Goal: Task Accomplishment & Management: Complete application form

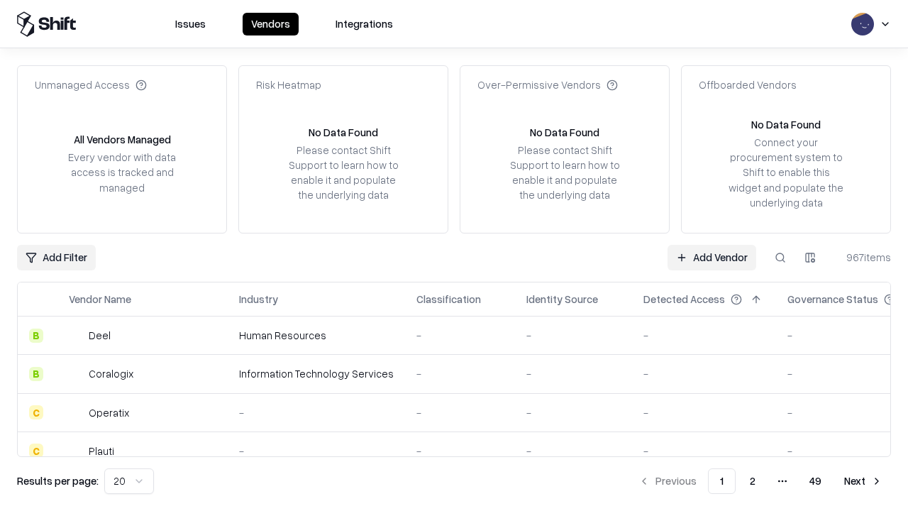
click at [712, 257] on link "Add Vendor" at bounding box center [712, 258] width 89 height 26
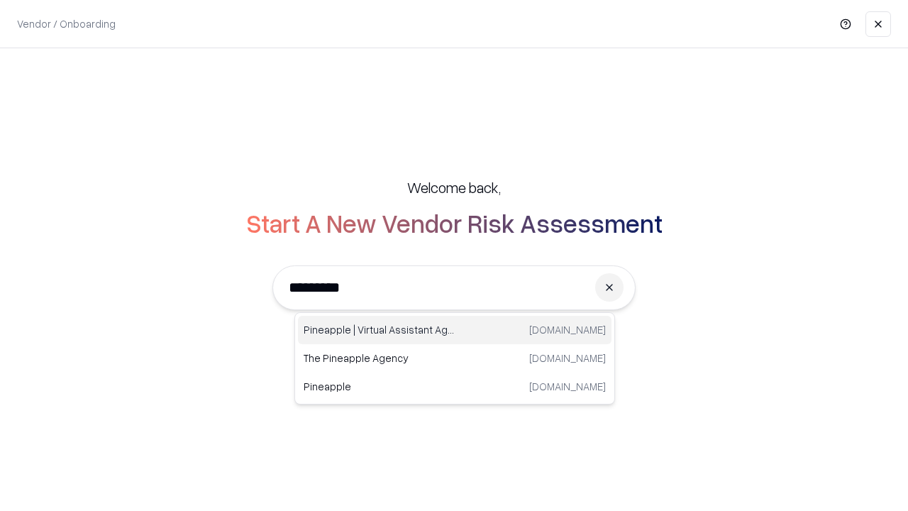
click at [455, 330] on div "Pineapple | Virtual Assistant Agency [DOMAIN_NAME]" at bounding box center [455, 330] width 314 height 28
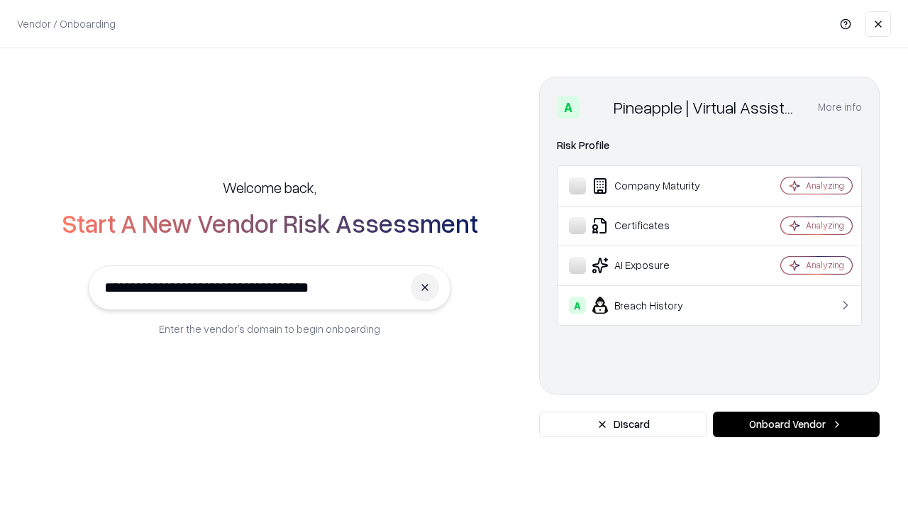
type input "**********"
click at [796, 424] on button "Onboard Vendor" at bounding box center [796, 425] width 167 height 26
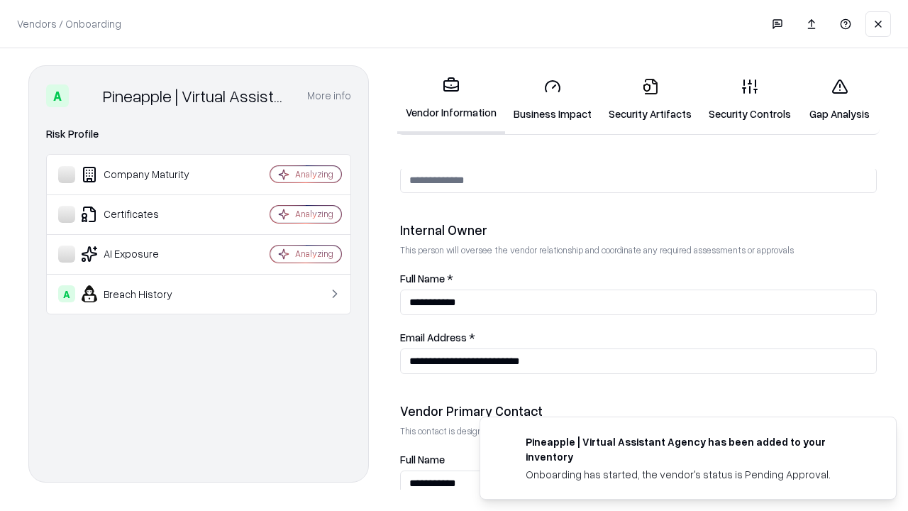
scroll to position [735, 0]
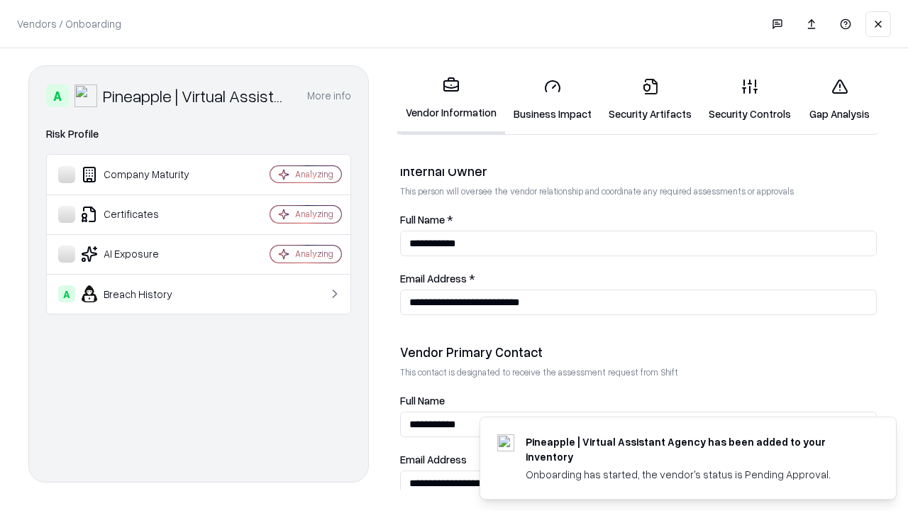
click at [650, 99] on link "Security Artifacts" at bounding box center [650, 100] width 100 height 66
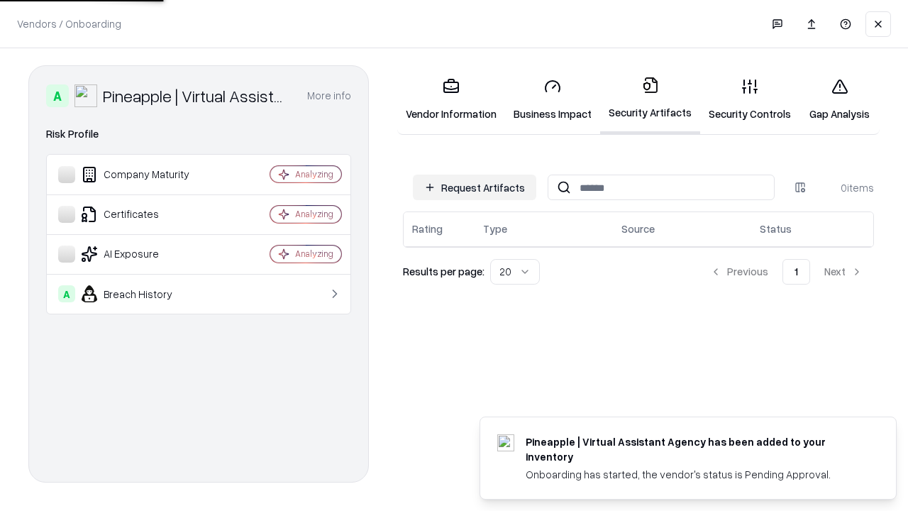
click at [475, 187] on button "Request Artifacts" at bounding box center [474, 188] width 123 height 26
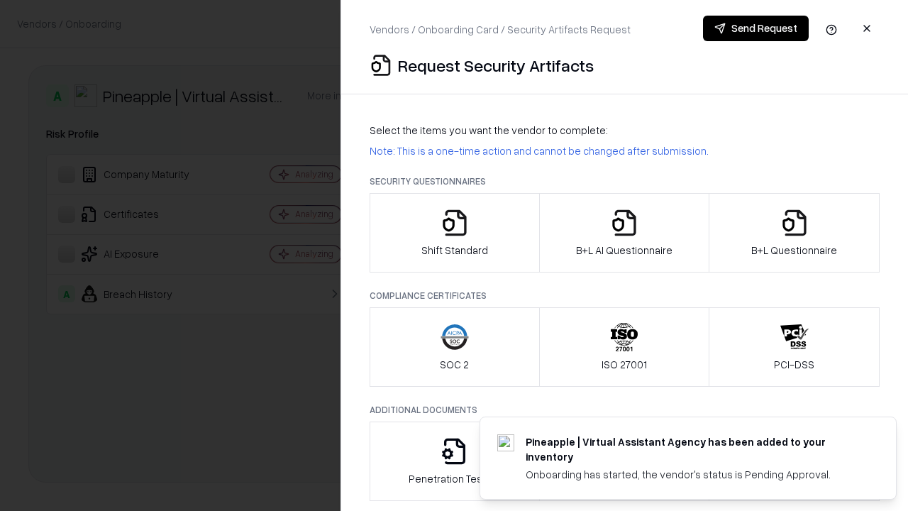
click at [794, 233] on icon "button" at bounding box center [795, 223] width 28 height 28
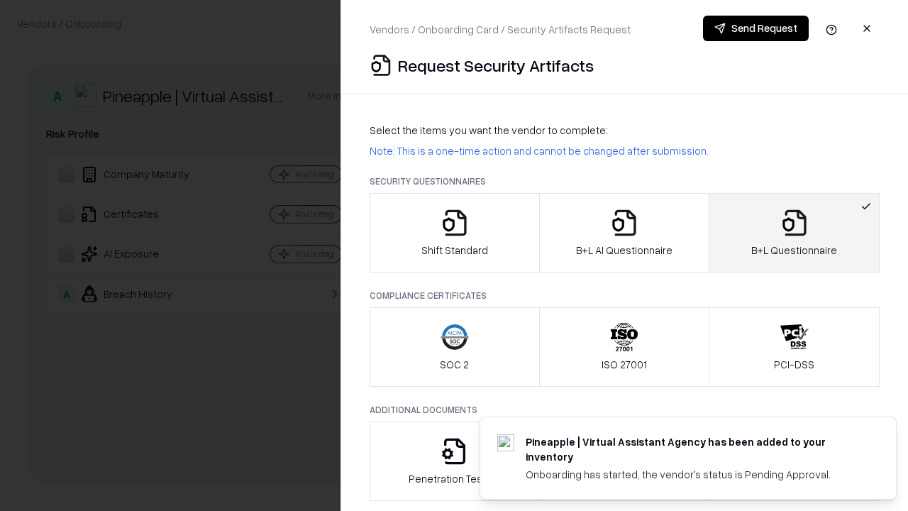
click at [624, 233] on icon "button" at bounding box center [624, 223] width 28 height 28
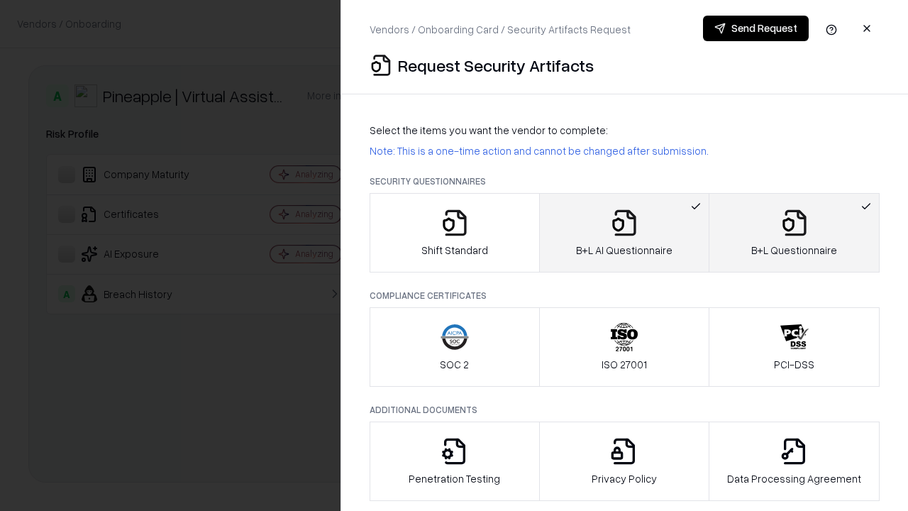
click at [756, 28] on button "Send Request" at bounding box center [756, 29] width 106 height 26
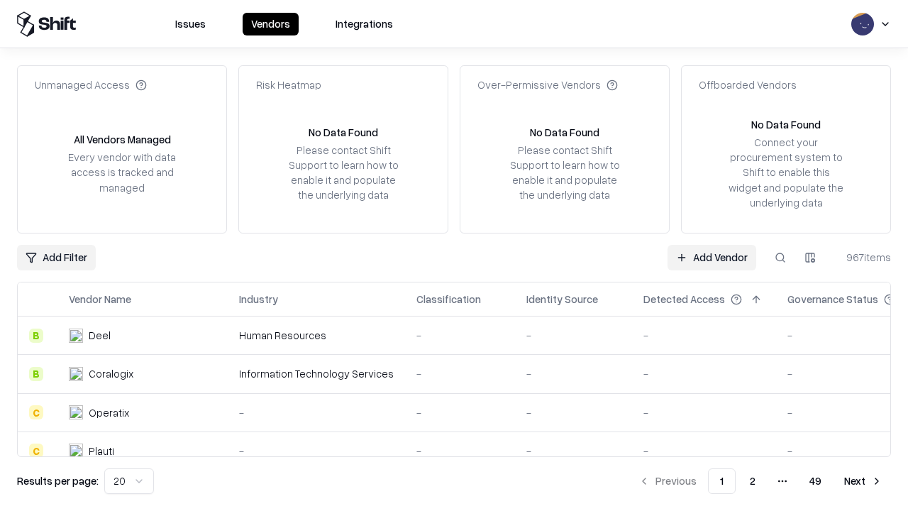
click at [781, 257] on button at bounding box center [781, 258] width 26 height 26
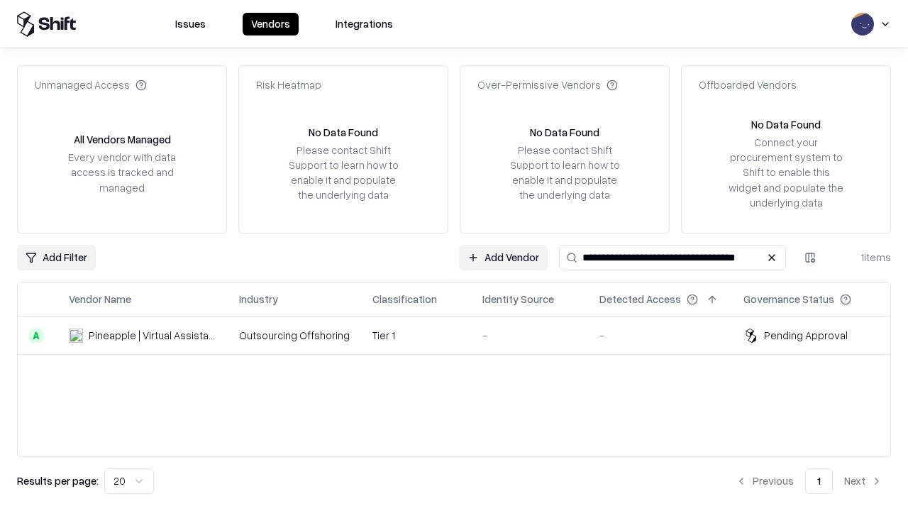
type input "**********"
click at [463, 335] on td "Tier 1" at bounding box center [416, 335] width 110 height 38
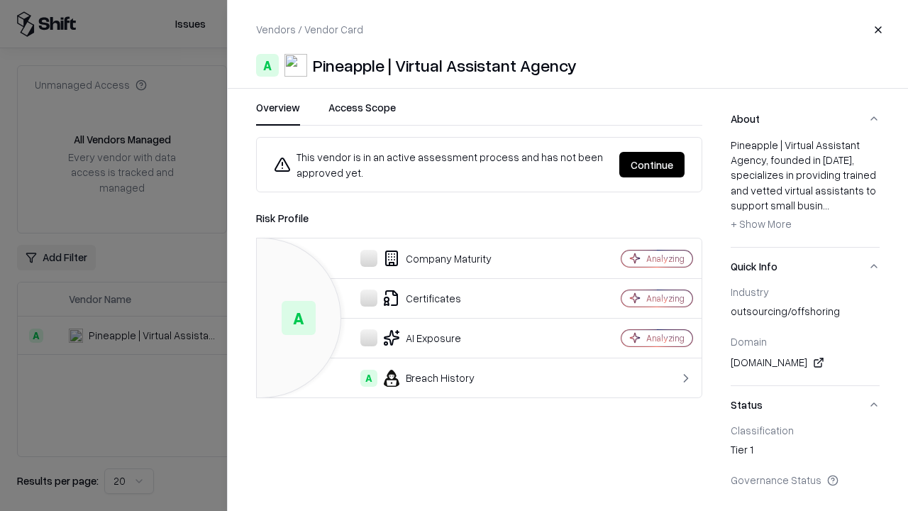
click at [652, 165] on button "Continue" at bounding box center [651, 165] width 65 height 26
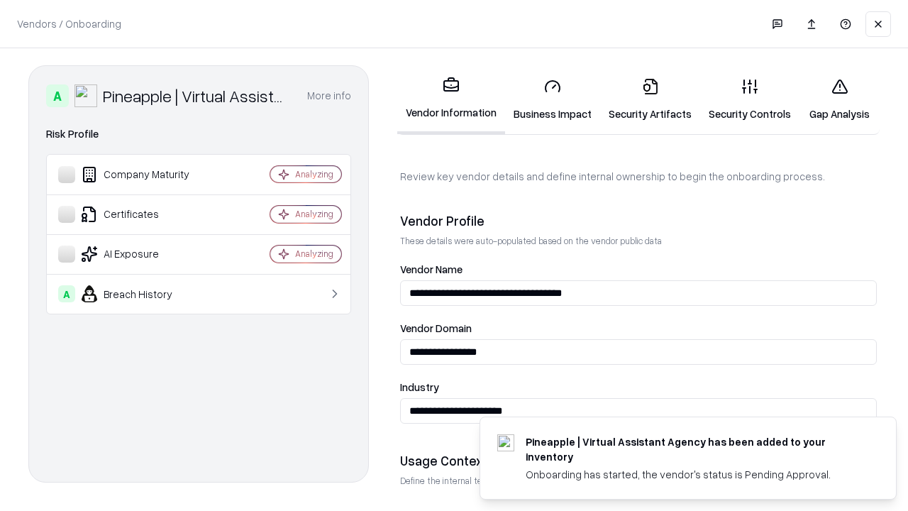
click at [650, 99] on link "Security Artifacts" at bounding box center [650, 100] width 100 height 66
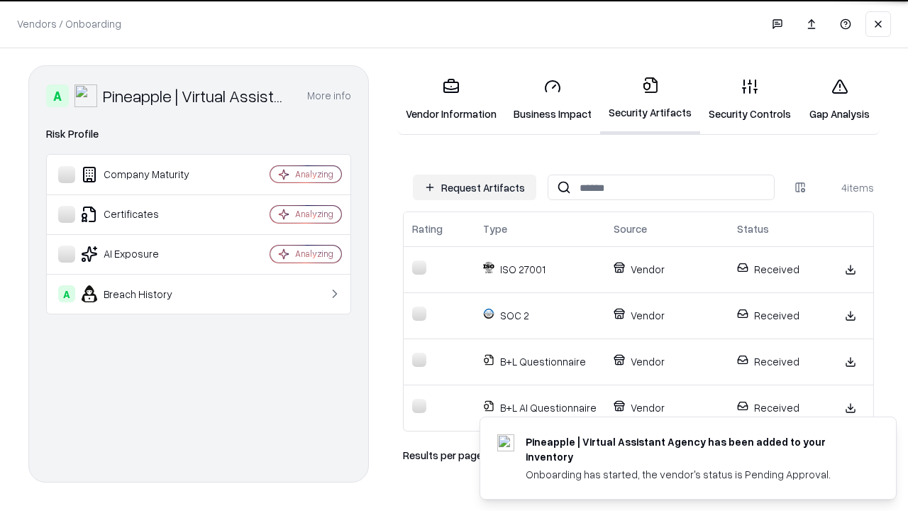
click at [839, 99] on link "Gap Analysis" at bounding box center [840, 100] width 80 height 66
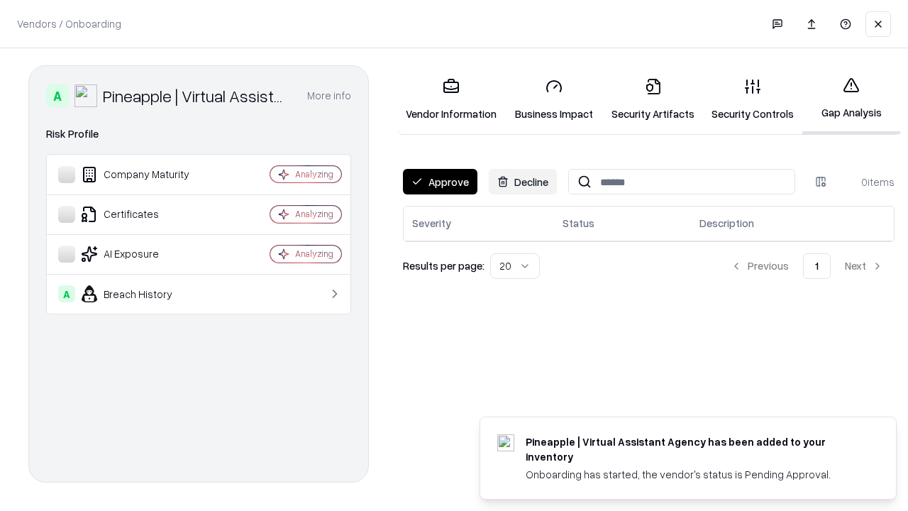
click at [440, 182] on button "Approve" at bounding box center [440, 182] width 75 height 26
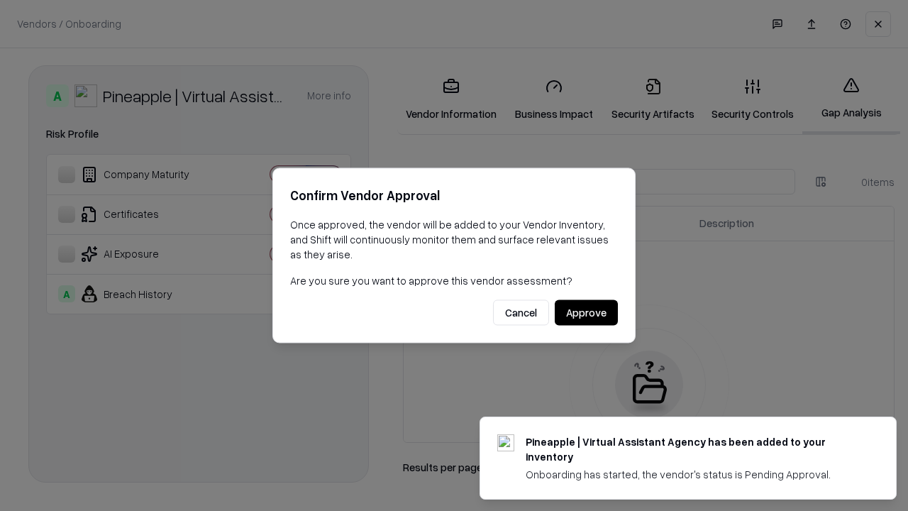
click at [586, 312] on button "Approve" at bounding box center [586, 313] width 63 height 26
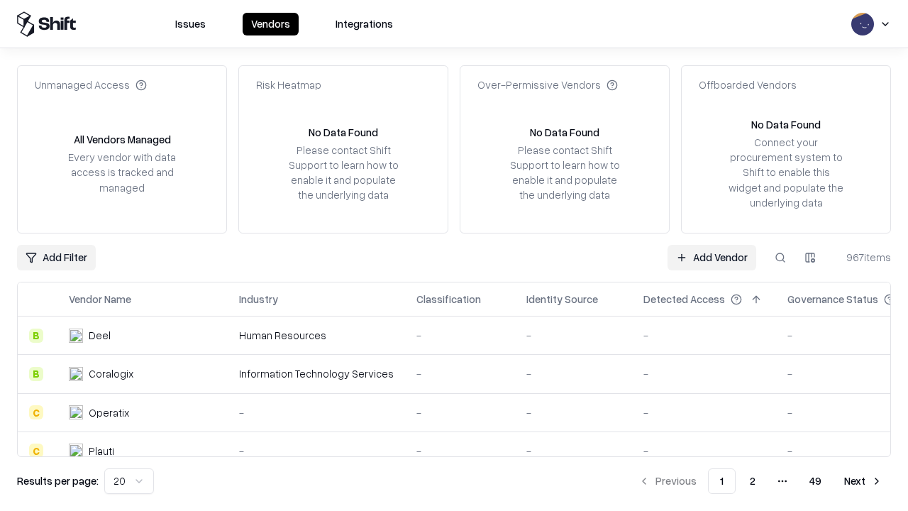
type input "**********"
click at [712, 257] on link "Add Vendor" at bounding box center [712, 258] width 89 height 26
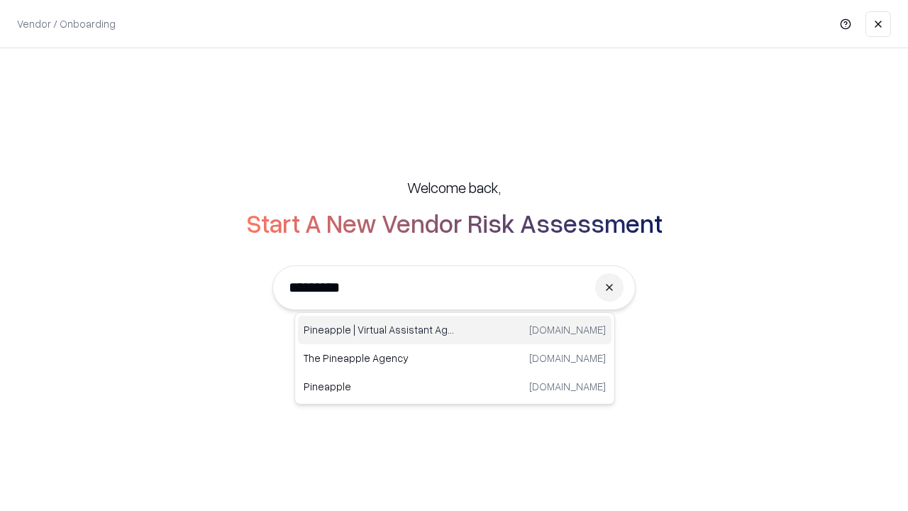
click at [455, 330] on div "Pineapple | Virtual Assistant Agency trypineapple.com" at bounding box center [455, 330] width 314 height 28
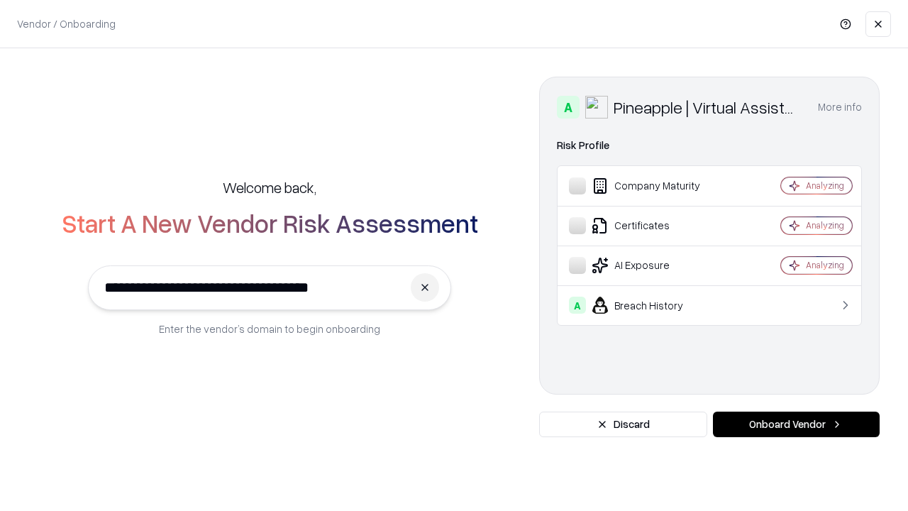
type input "**********"
click at [796, 424] on button "Onboard Vendor" at bounding box center [796, 425] width 167 height 26
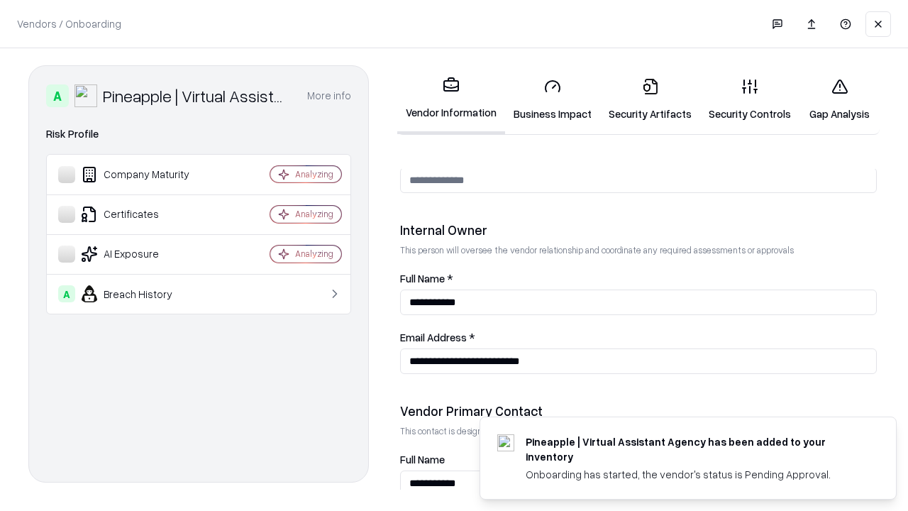
scroll to position [735, 0]
